Goal: Task Accomplishment & Management: Complete application form

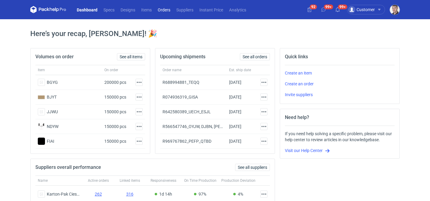
click at [164, 11] on link "Orders" at bounding box center [164, 9] width 19 height 7
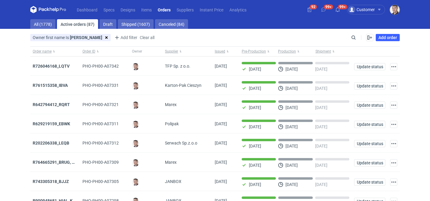
click at [357, 37] on div "Enable all Disable all Order name Order ID Owner Supplier Issued Milestone Free…" at bounding box center [378, 37] width 42 height 7
click at [354, 37] on input "Search" at bounding box center [327, 37] width 59 height 7
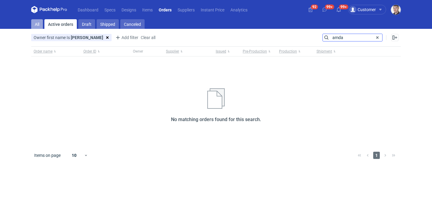
type input "amda"
click at [39, 23] on link "All" at bounding box center [37, 24] width 12 height 10
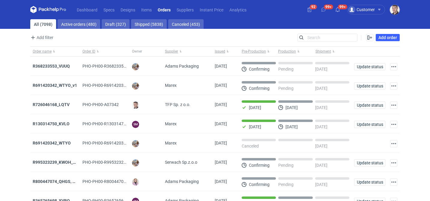
click at [312, 34] on div "Search" at bounding box center [327, 38] width 60 height 8
click at [312, 34] on input "Search" at bounding box center [327, 37] width 59 height 7
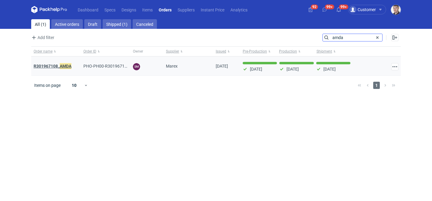
type input "amda"
click at [52, 68] on strong "R301967108_ AMDA" at bounding box center [53, 66] width 38 height 7
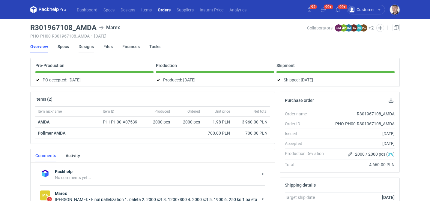
click at [83, 46] on link "Designs" at bounding box center [86, 46] width 15 height 13
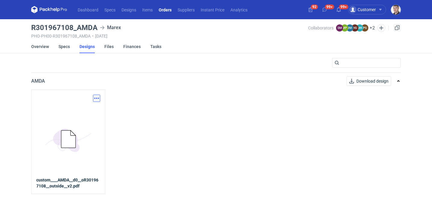
click at [95, 98] on button "button" at bounding box center [96, 97] width 7 height 7
click at [80, 112] on link "Download design part" at bounding box center [70, 111] width 55 height 10
click at [65, 47] on link "Specs" at bounding box center [63, 46] width 11 height 13
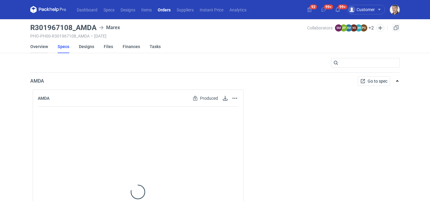
click at [33, 48] on link "Overview" at bounding box center [39, 46] width 18 height 13
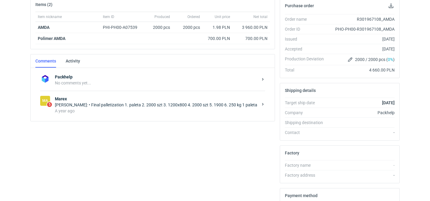
click at [110, 103] on div "Joanna Myślak: • Final palletization 1. paleta 2. 2000 szt 3. 1200x800 4. 2000 …" at bounding box center [156, 105] width 203 height 6
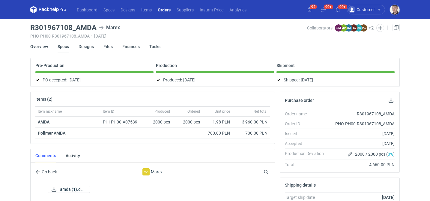
click at [65, 46] on link "Specs" at bounding box center [63, 46] width 11 height 13
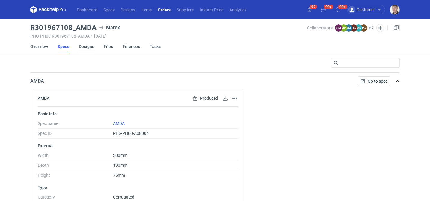
click at [88, 49] on link "Designs" at bounding box center [86, 46] width 15 height 13
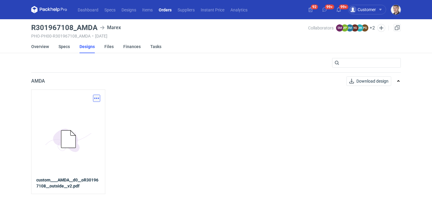
click at [98, 96] on button "button" at bounding box center [96, 97] width 7 height 7
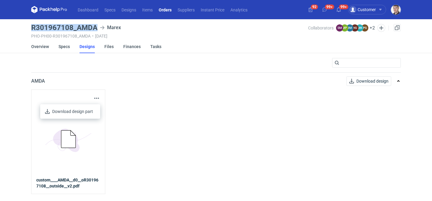
drag, startPoint x: 32, startPoint y: 26, endPoint x: 95, endPoint y: 26, distance: 62.9
click at [95, 26] on h3 "R301967108_AMDA" at bounding box center [64, 27] width 66 height 7
copy h3 "R301967108_AMDA"
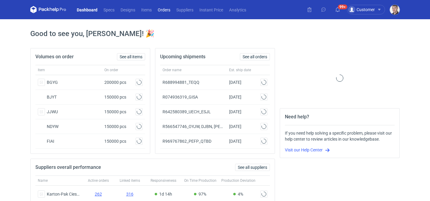
click at [167, 11] on link "Orders" at bounding box center [164, 9] width 19 height 7
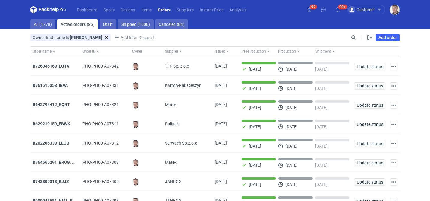
click at [396, 9] on img "button" at bounding box center [395, 10] width 10 height 10
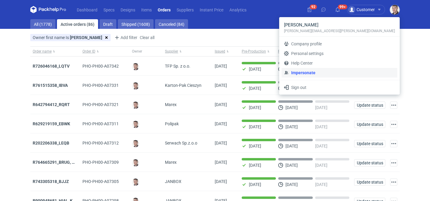
click at [350, 72] on link "Impersonate" at bounding box center [339, 73] width 116 height 10
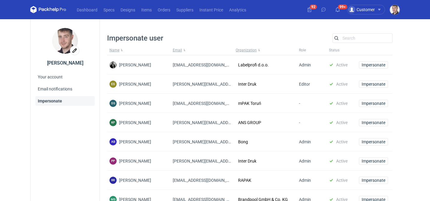
click at [344, 43] on div "Impersonate user Search Name Email Organization Role Status Dragan Čivčić draga…" at bounding box center [249, 149] width 285 height 233
click at [347, 40] on input "Search" at bounding box center [362, 37] width 59 height 7
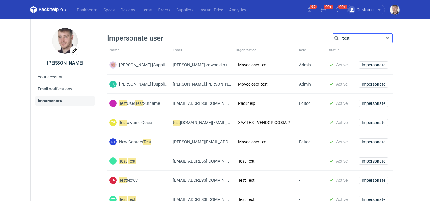
click at [355, 37] on input "test" at bounding box center [362, 37] width 59 height 7
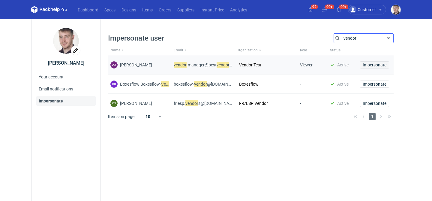
type input "vendor"
click at [374, 66] on span "Impersonate" at bounding box center [374, 65] width 24 height 4
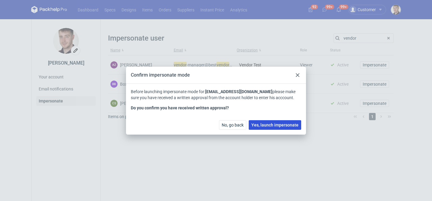
click at [262, 129] on button "Yes, launch impersonate" at bounding box center [274, 125] width 52 height 10
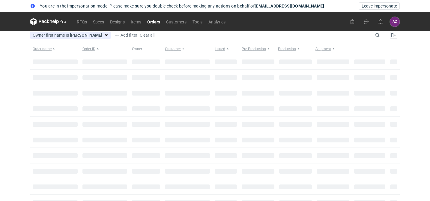
type input "maciej"
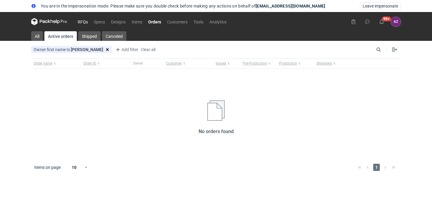
click at [87, 19] on link "RFQs" at bounding box center [83, 21] width 16 height 7
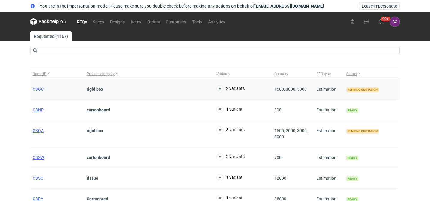
click at [38, 85] on div "CBQC" at bounding box center [57, 89] width 54 height 21
click at [35, 91] on span "CBQC" at bounding box center [38, 89] width 11 height 5
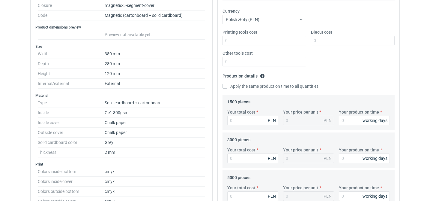
scroll to position [133, 0]
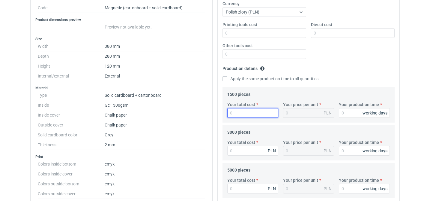
click at [251, 112] on input "Your total cost" at bounding box center [252, 113] width 51 height 10
type input "1"
click at [355, 116] on input "Your production time" at bounding box center [364, 113] width 51 height 10
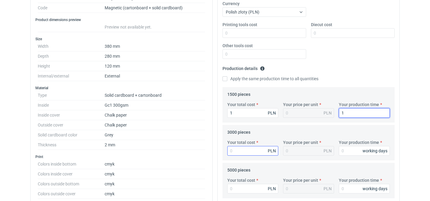
type input "1"
click at [260, 149] on input "Your total cost" at bounding box center [252, 151] width 51 height 10
type input "1"
click at [364, 149] on div "working days" at bounding box center [374, 150] width 25 height 6
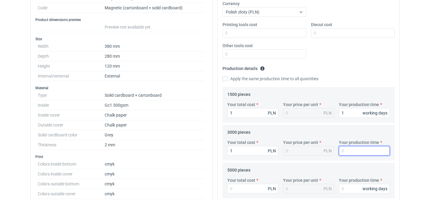
click at [355, 151] on input "Your production time" at bounding box center [364, 151] width 51 height 10
type input "1"
click at [255, 186] on input "Your total cost" at bounding box center [252, 188] width 51 height 10
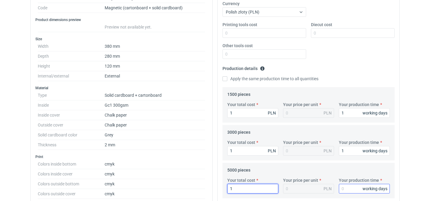
type input "1"
click at [344, 188] on input "Your production time" at bounding box center [364, 188] width 51 height 10
type input "1"
click at [320, 167] on fieldset "5000 pieces Your total cost 1 PLN Your price per unit PLN Your production time …" at bounding box center [308, 181] width 162 height 33
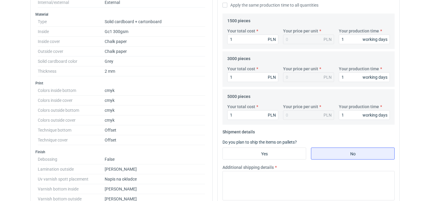
scroll to position [219, 0]
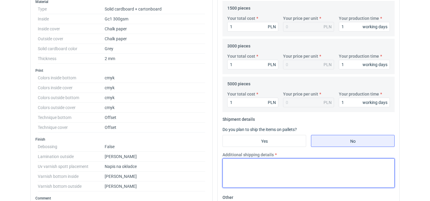
click at [287, 166] on textarea "Additional shipping details" at bounding box center [308, 172] width 172 height 29
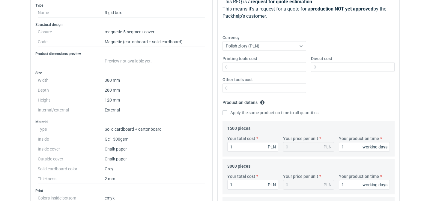
scroll to position [0, 0]
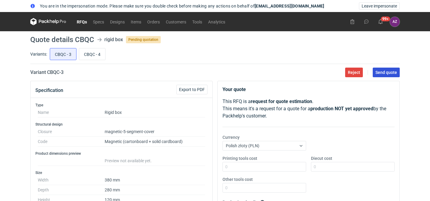
type textarea "-"
click at [382, 71] on span "Send quote" at bounding box center [386, 72] width 22 height 4
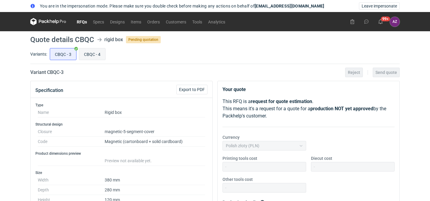
click at [91, 52] on input "CBQC - 4" at bounding box center [92, 53] width 26 height 11
radio input "true"
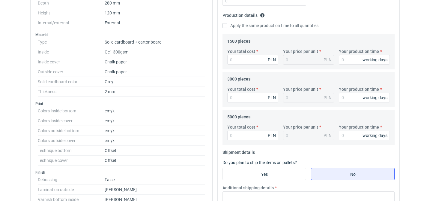
scroll to position [193, 0]
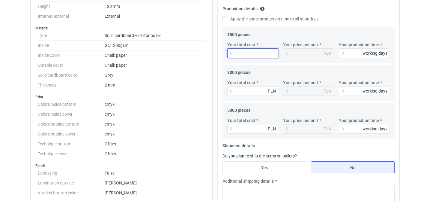
click at [249, 51] on input "Your total cost" at bounding box center [252, 53] width 51 height 10
type input "1"
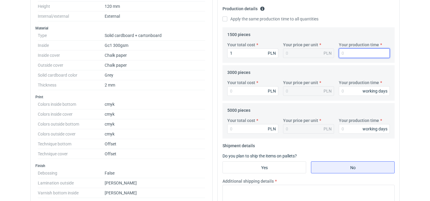
click at [351, 56] on input "Your production time" at bounding box center [364, 53] width 51 height 10
type input "1"
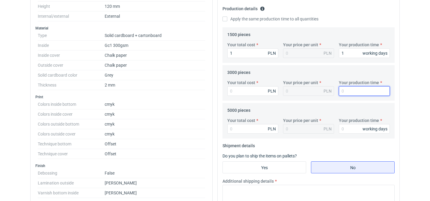
click at [348, 89] on input "Your production time" at bounding box center [364, 91] width 51 height 10
type input "1"
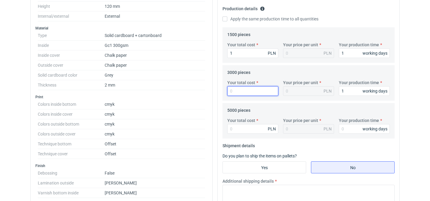
click at [253, 96] on div "Your total cost PLN Your price per unit PLN Your production time 1 working days" at bounding box center [308, 89] width 167 height 21
type input "1"
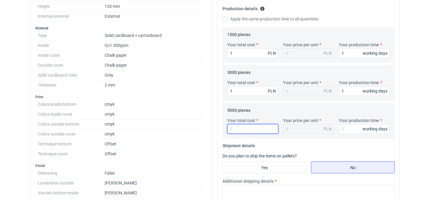
click at [243, 126] on input "Your total cost" at bounding box center [252, 129] width 51 height 10
type input "1"
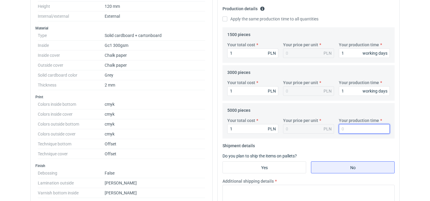
click at [355, 128] on input "Your production time" at bounding box center [364, 129] width 51 height 10
type input "1"
click at [334, 147] on fieldset "Shipment details Do you plan to ship the items on pallets? Yes No Additional sh…" at bounding box center [308, 180] width 172 height 78
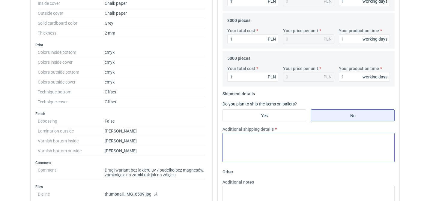
scroll to position [251, 0]
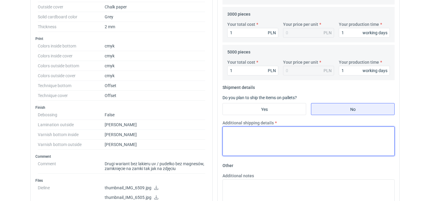
click at [315, 144] on textarea "Additional shipping details" at bounding box center [308, 140] width 172 height 29
type textarea "-"
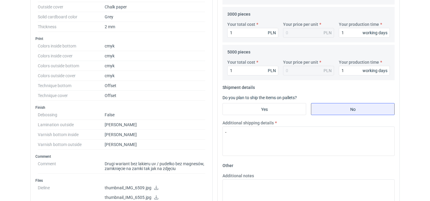
click at [396, 85] on div "Your quote This RFQ is a request for quote estimation . This means it's a reque…" at bounding box center [309, 42] width 182 height 424
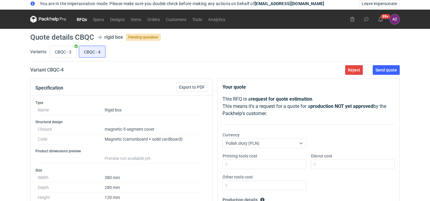
scroll to position [0, 0]
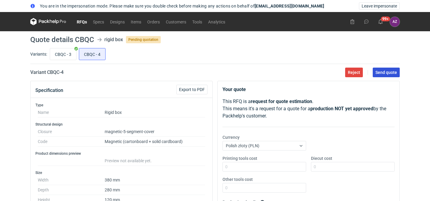
click at [382, 71] on span "Send quote" at bounding box center [386, 72] width 22 height 4
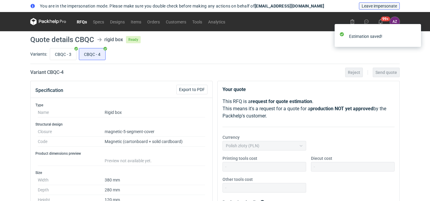
click at [377, 5] on span "Leave impersonate" at bounding box center [378, 6] width 35 height 4
